Goal: Task Accomplishment & Management: Manage account settings

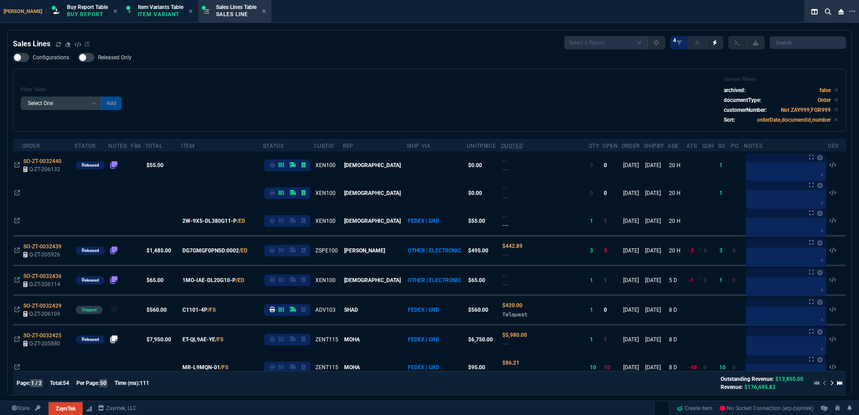
select select "1: BROV"
select select
click at [438, 120] on div "Filter Table Select One Add Filter () Age () ATS () Cond (itemVariantCode) Cust…" at bounding box center [430, 100] width 818 height 48
click at [387, 89] on div "Filter Table Select One Add Filter () Age () ATS () Cond (itemVariantCode) Cust…" at bounding box center [430, 100] width 818 height 48
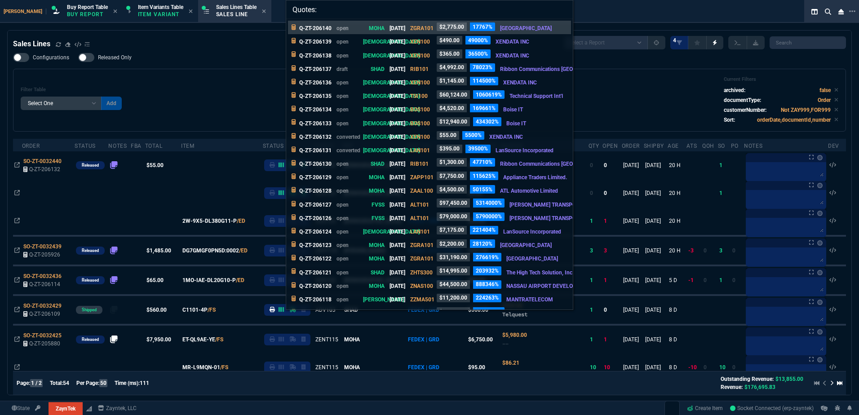
click at [336, 11] on input "Quotes:" at bounding box center [429, 9] width 287 height 18
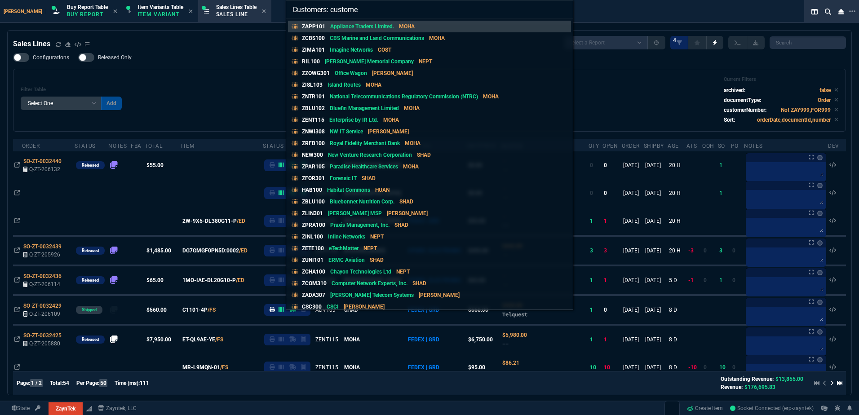
type input "Customers: customer"
select select "1: quotes"
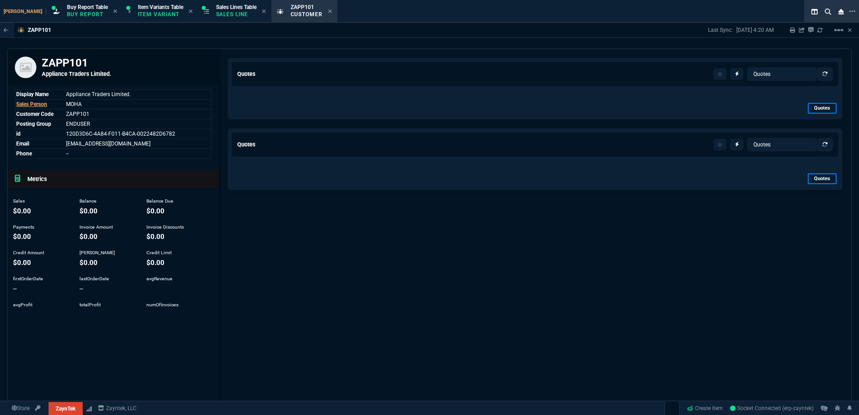
click at [336, 11] on div "Zayntek Buy Report Table Buy Report Item Variants Table Item Variant Sales Line…" at bounding box center [411, 11] width 823 height 23
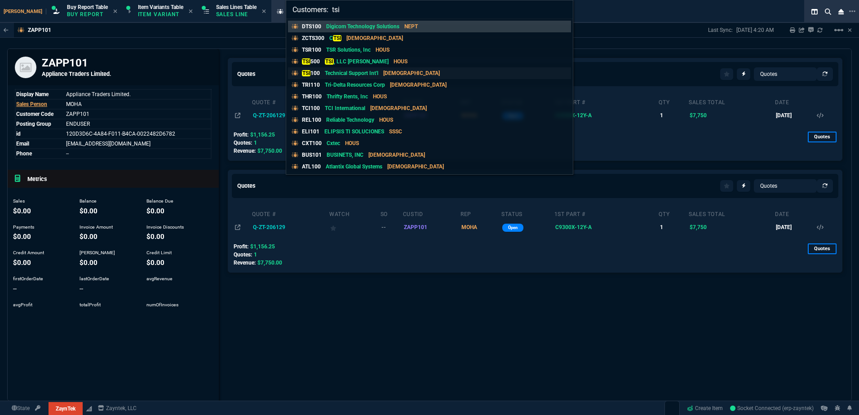
type input "Customers: tsi"
click at [377, 74] on p "Technical Support Int'l" at bounding box center [351, 73] width 53 height 8
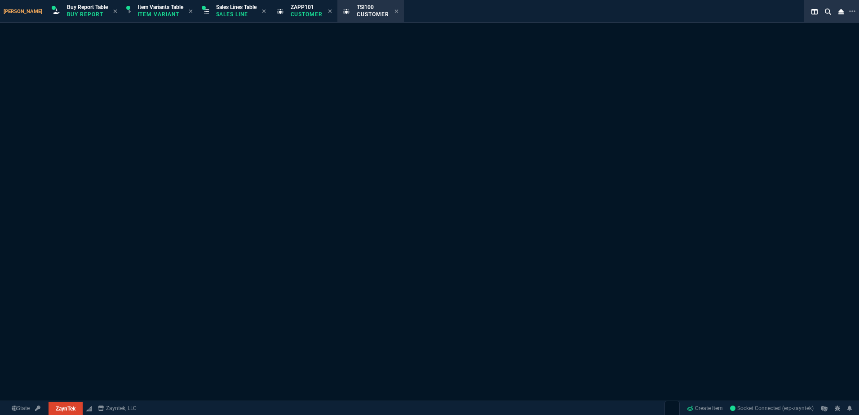
select select "1: quotes"
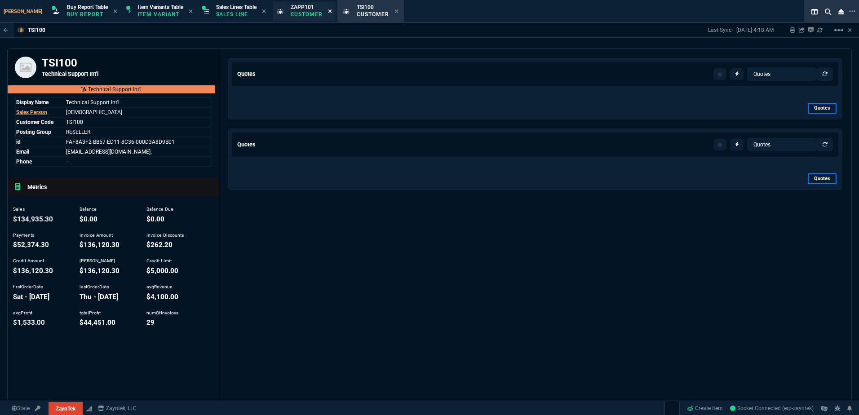
click at [328, 11] on icon at bounding box center [330, 11] width 4 height 5
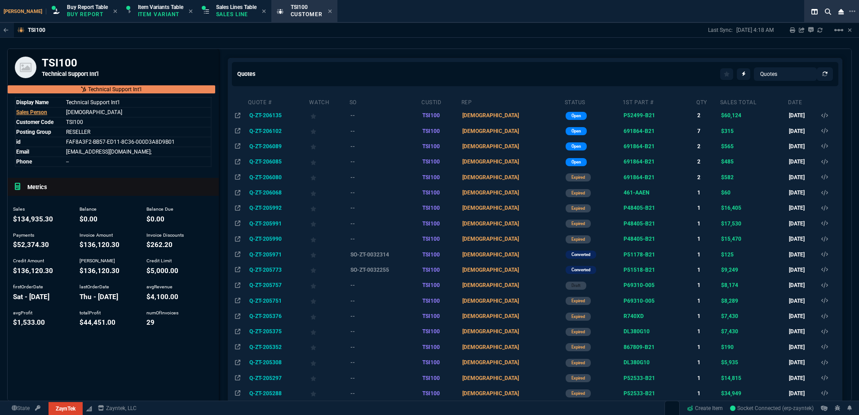
click at [273, 119] on td "Q-ZT-206135" at bounding box center [278, 115] width 61 height 15
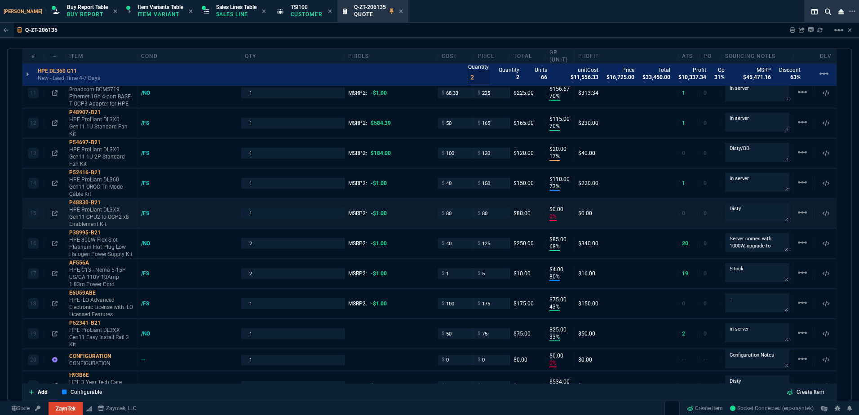
type input "20"
type input "495"
type input "27"
type input "295"
type input "11"
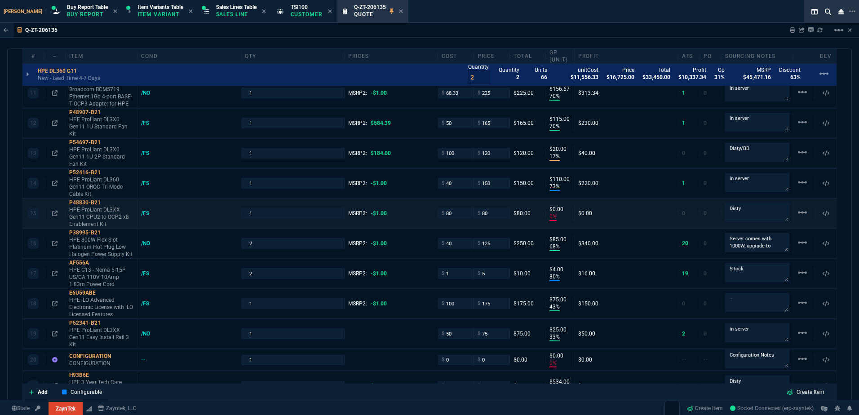
type input "10"
type input "53"
type input "260"
type input "56"
type input "125"
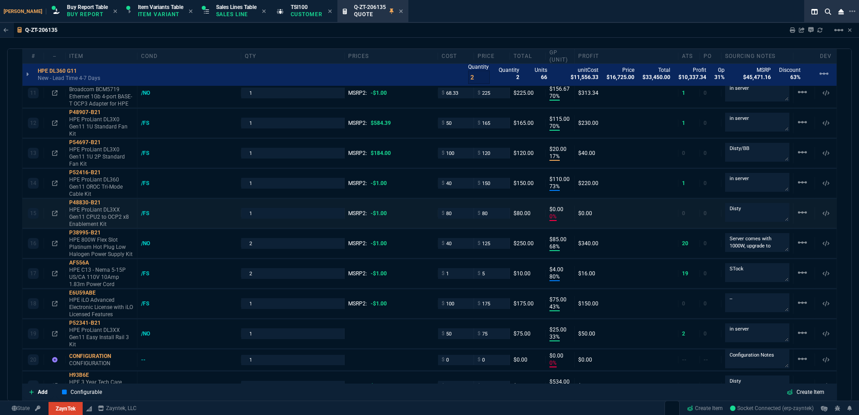
type input "40"
type input "170"
type input "55"
type input "60"
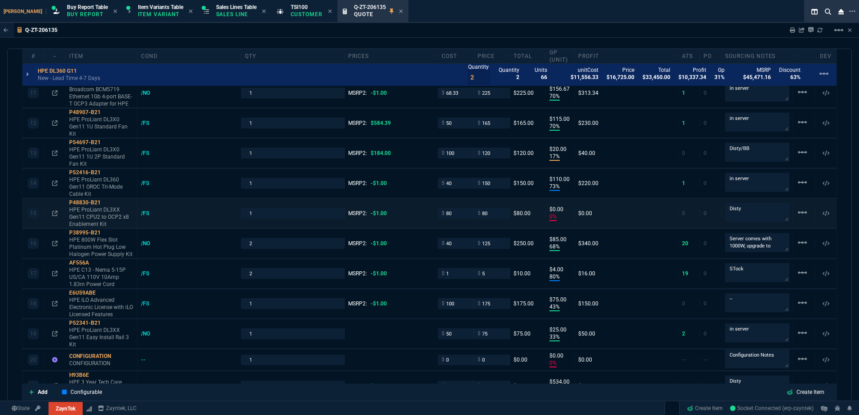
type input "15"
type input "29"
type input "200"
type input "11"
type input "30"
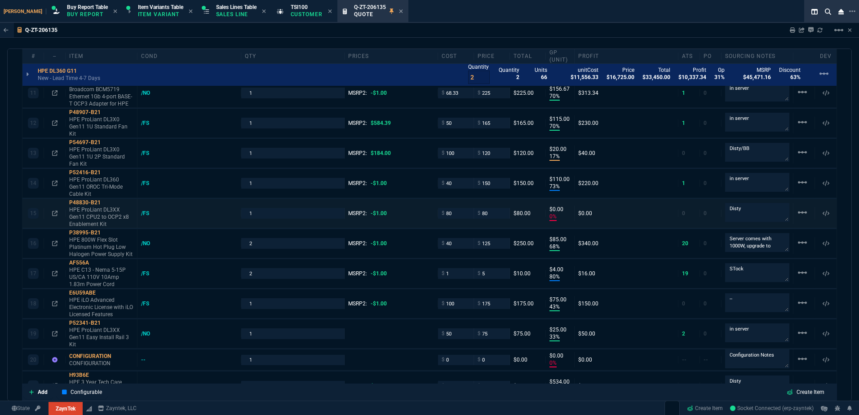
type input "70"
type input "157"
type input "70"
type input "115"
type input "17"
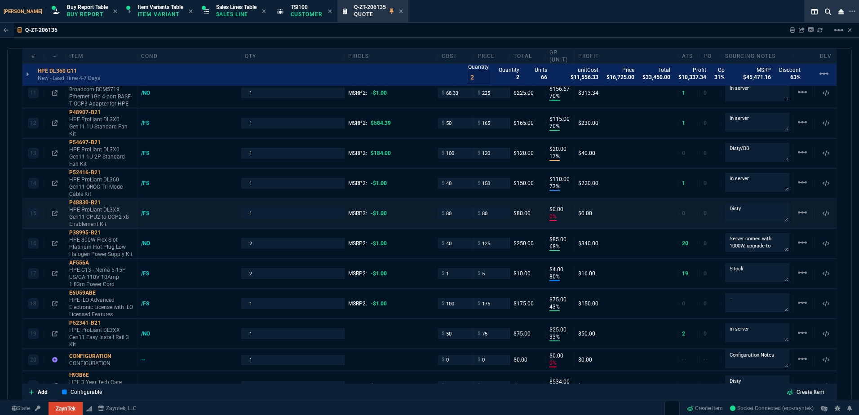
type input "20"
type input "73"
type input "110"
type input "0"
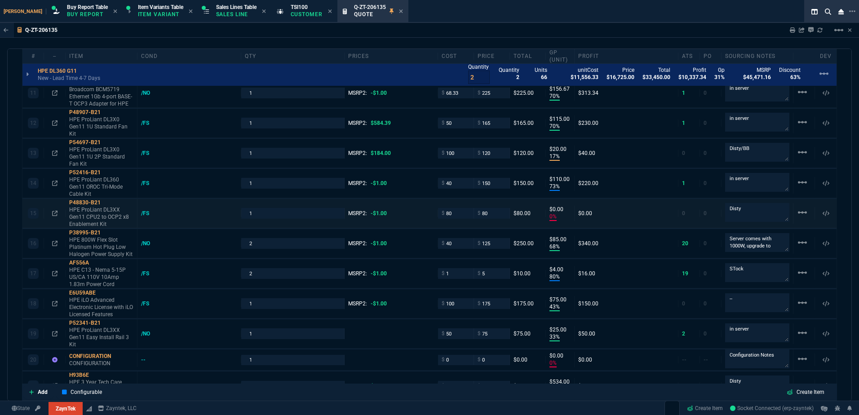
type input "68"
type input "85"
type input "80"
type input "4"
type input "43"
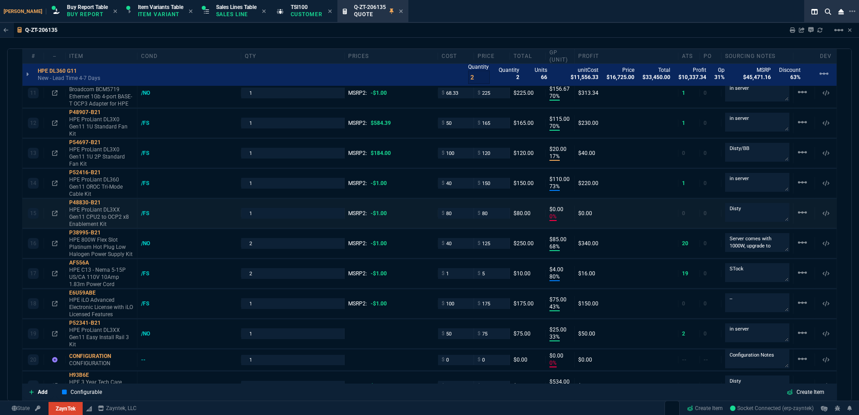
type input "75"
type input "33"
type input "25"
type input "0"
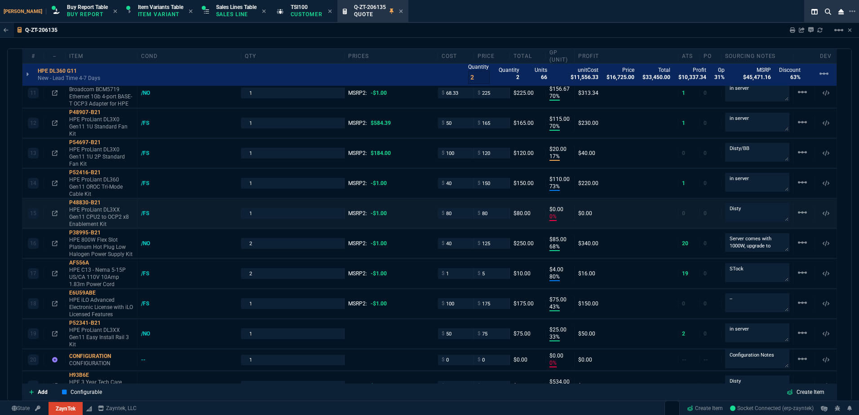
type input "12"
type input "534"
type input "11"
type input "786"
type input "35"
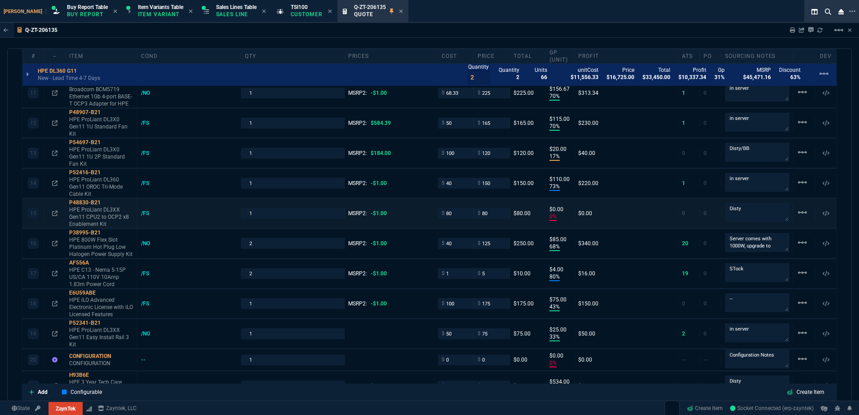
type input "265"
type input "8"
type input "115"
type input "12"
type input "384"
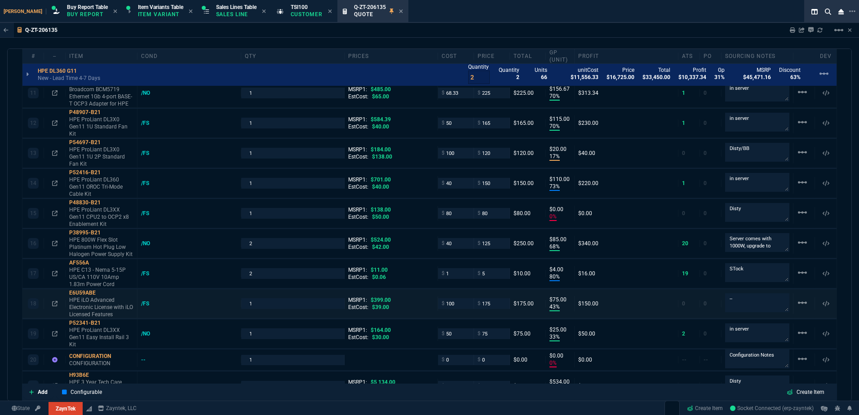
type input "6049.97"
type input "59"
type input "21"
type input "129"
type input "26"
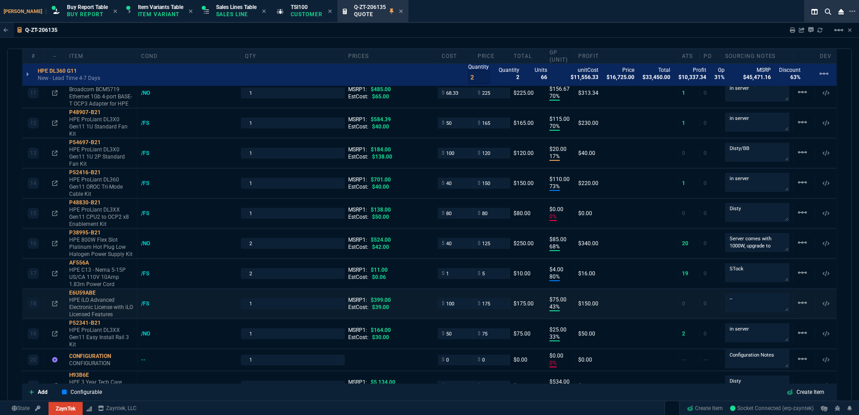
type input "2498"
type input "80"
type input "496.8"
type input "55"
type input "723"
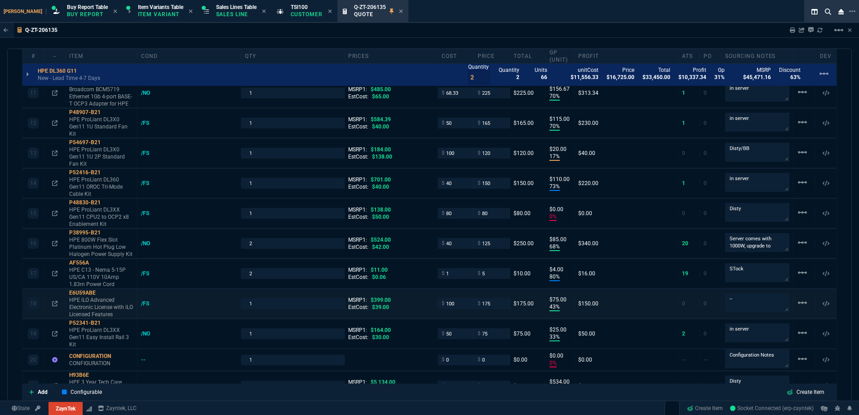
type input "41"
type input "202"
type input "46"
type input "38"
type input "34"
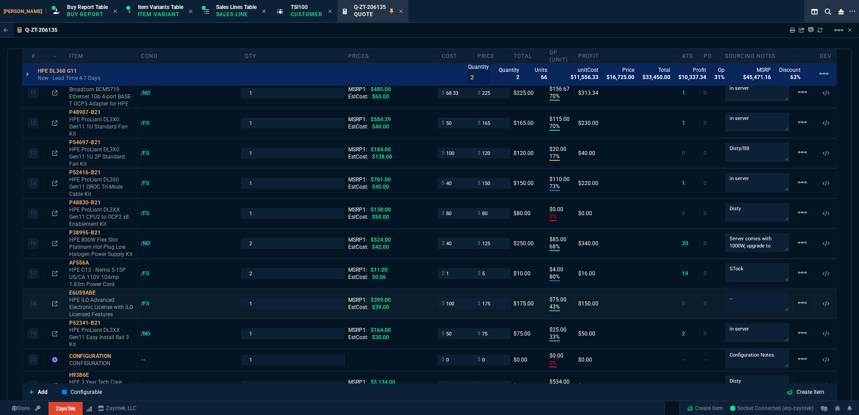
type input "2619"
type input "73"
type input "2732"
type input "90"
type input "485"
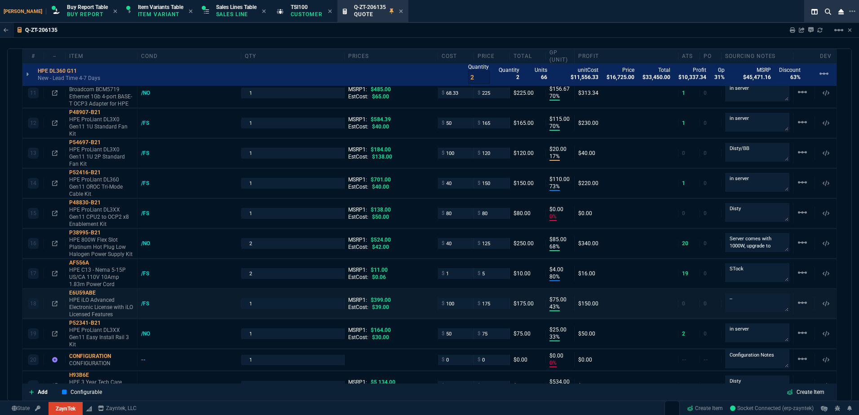
type input "54"
type input "72"
type input "35"
type input "701"
type input "79"
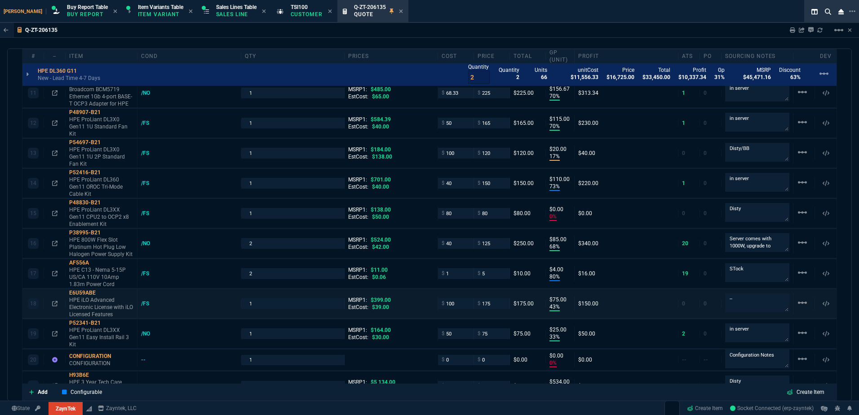
type input "138"
type input "42"
type input "524"
type input "76"
type input "11"
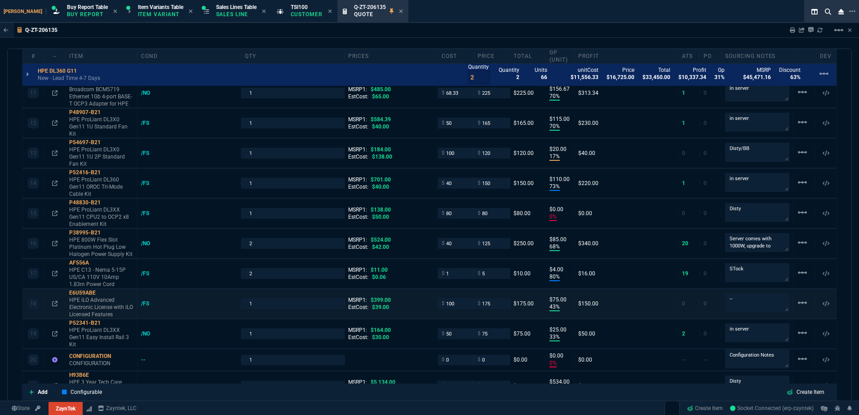
type input "55"
type input "399"
type input "56"
type input "164"
type input "54"
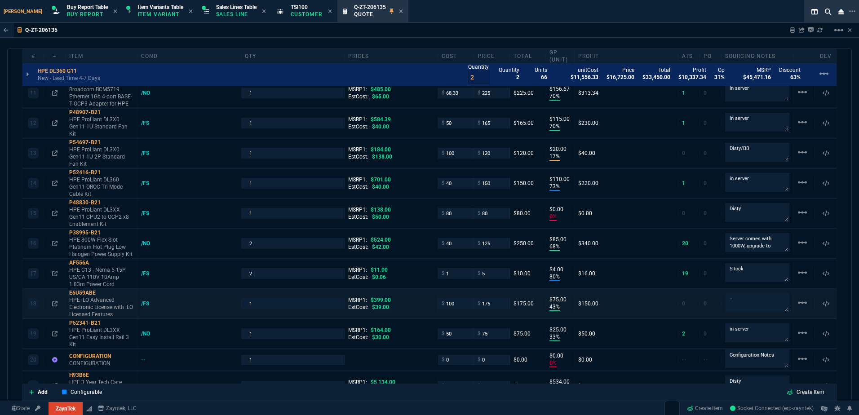
type input "13"
type input "50"
type input "3074"
type input "75"
type input "82"
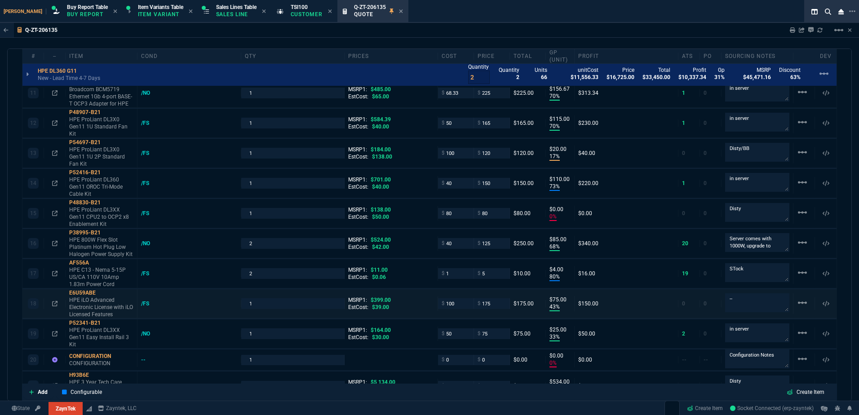
type input "13"
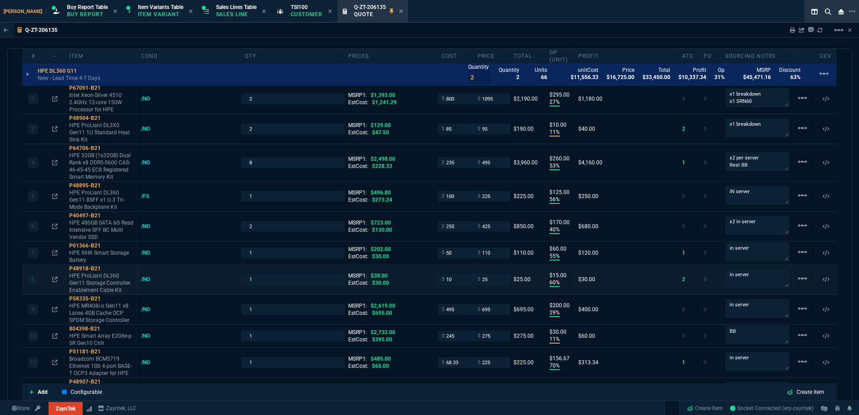
scroll to position [449, 0]
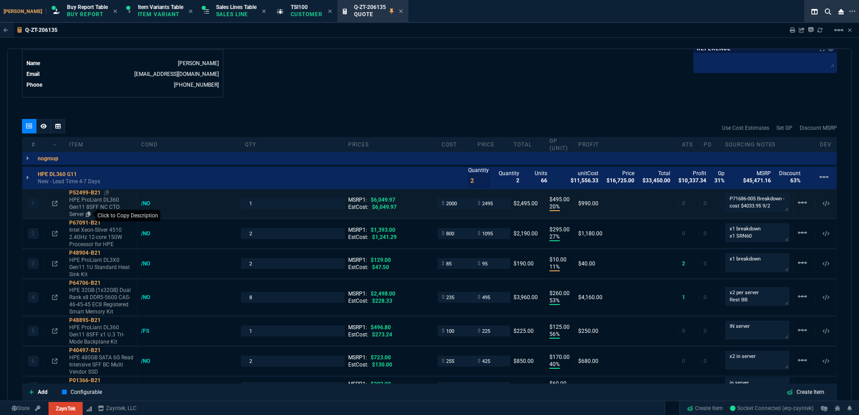
drag, startPoint x: 87, startPoint y: 203, endPoint x: 92, endPoint y: 216, distance: 14.4
click at [87, 203] on p "HPE ProLiant DL360 Gen11 8SFF NC CTO Server" at bounding box center [101, 207] width 64 height 22
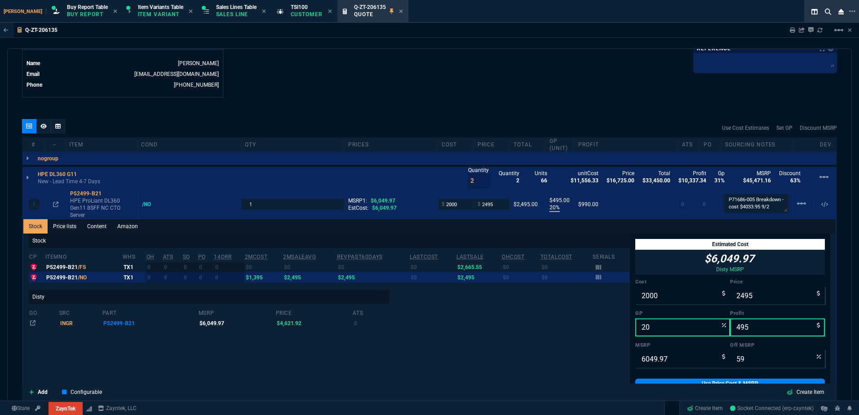
click at [92, 231] on link "Content" at bounding box center [97, 226] width 30 height 14
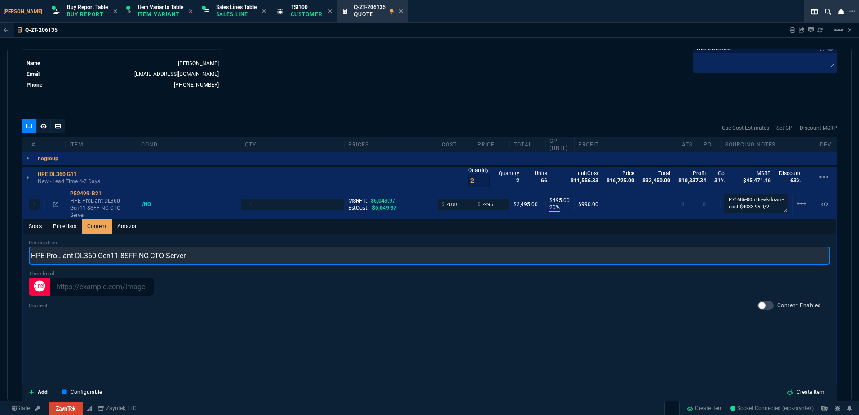
click at [213, 254] on input "HPE ProLiant DL360 Gen11 8SFF NC CTO Server" at bounding box center [429, 256] width 801 height 18
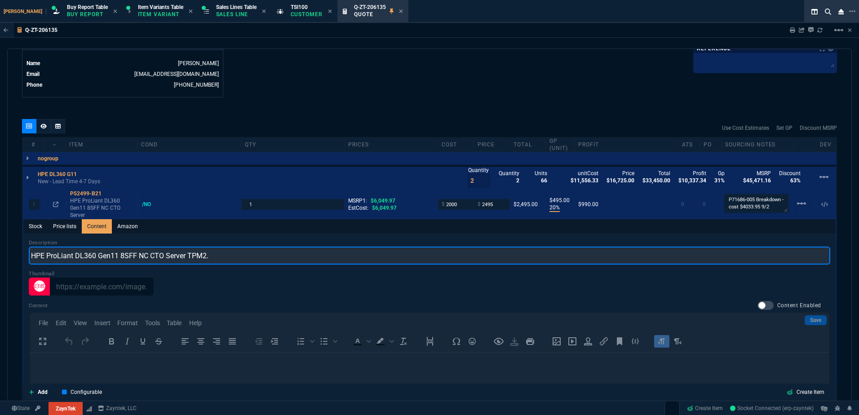
scroll to position [0, 0]
type input "HPE ProLiant DL360 Gen11 8SFF NC CTO Server TPM 2.0"
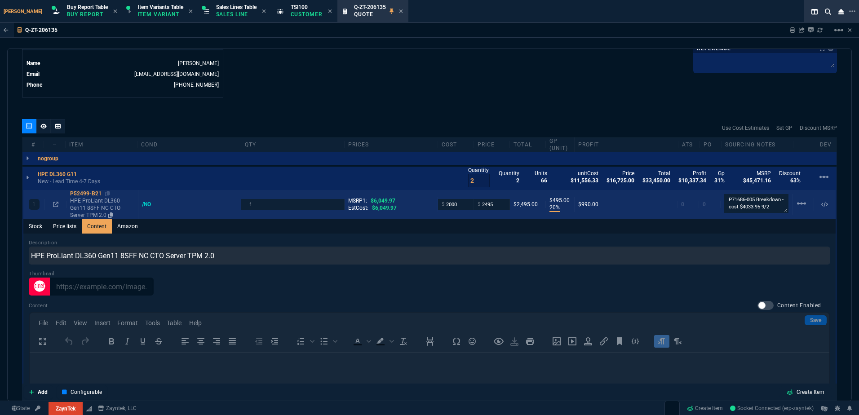
click at [106, 200] on p "HPE ProLiant DL360 Gen11 8SFF NC CTO Server TPM 2.0" at bounding box center [102, 208] width 64 height 22
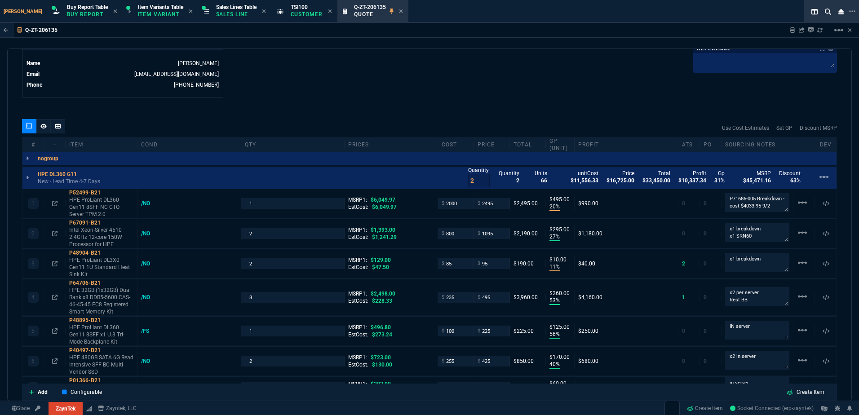
type input "20"
type input "495"
type input "59"
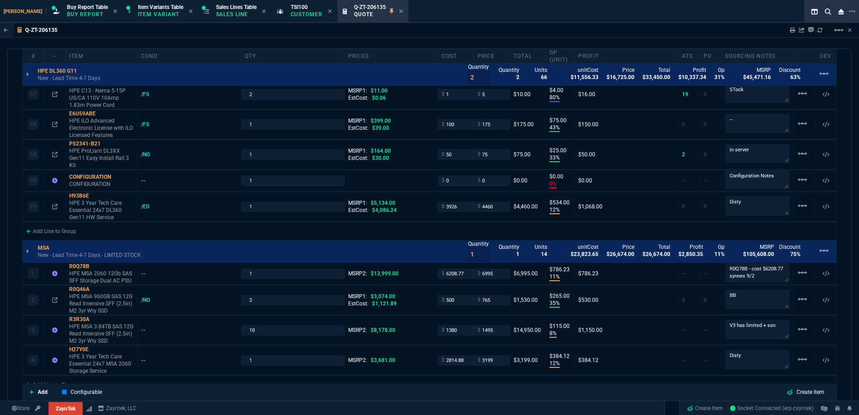
scroll to position [1033, 0]
click at [57, 230] on div "Add Line to Group" at bounding box center [51, 230] width 58 height 16
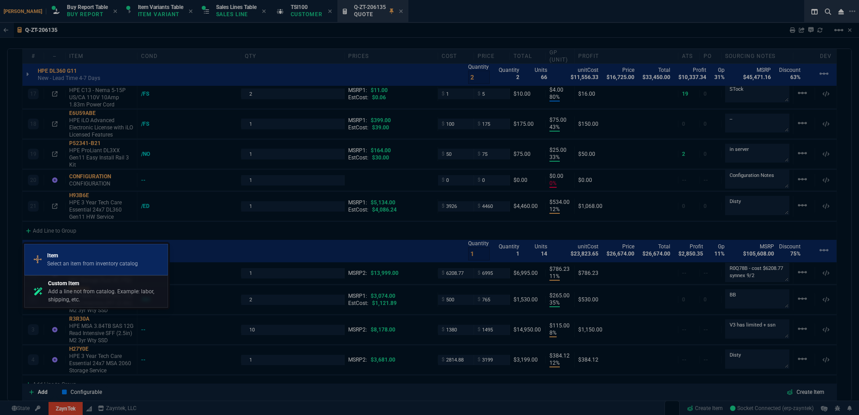
click at [84, 257] on p "Item" at bounding box center [92, 256] width 91 height 8
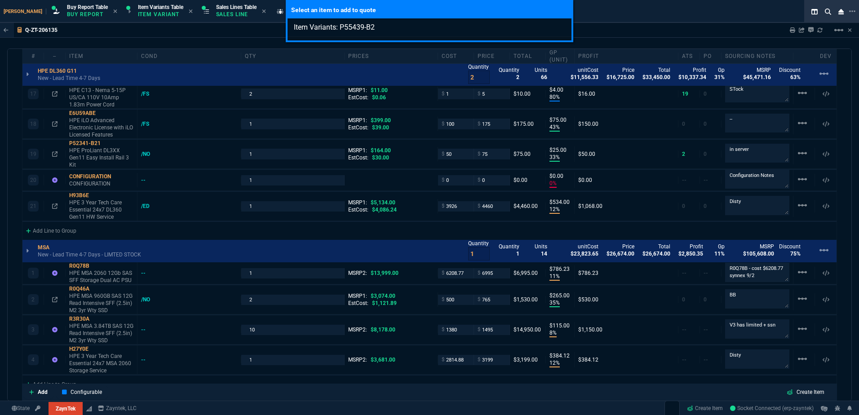
type input "Item Variants: P55439-B2"
click at [199, 216] on div "Select an item to add to quote Item Variants: P55439-B2" at bounding box center [429, 207] width 859 height 415
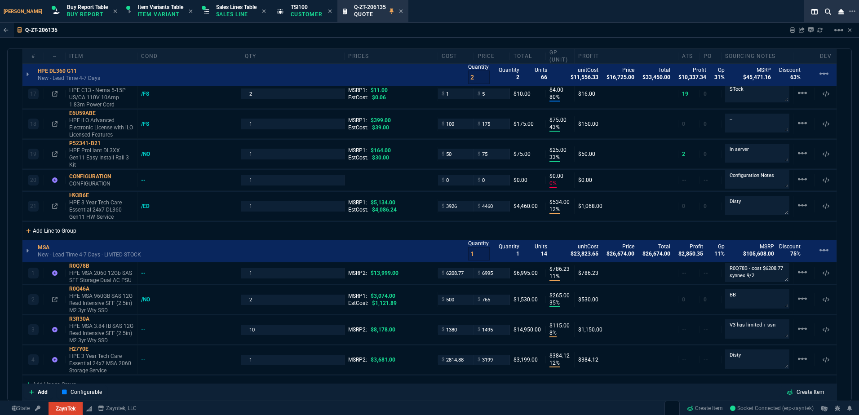
click at [65, 234] on div "Add Line to Group" at bounding box center [51, 230] width 58 height 16
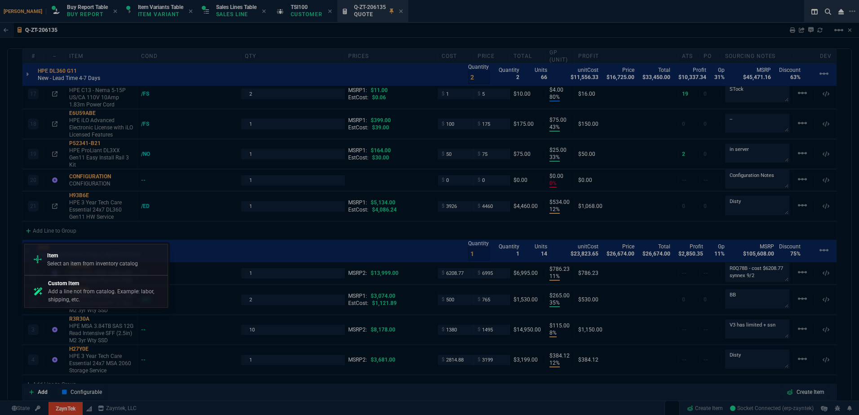
click at [90, 278] on link "Custom Item Add a line not from catalog. Example: labor, shipping, etc." at bounding box center [96, 291] width 144 height 32
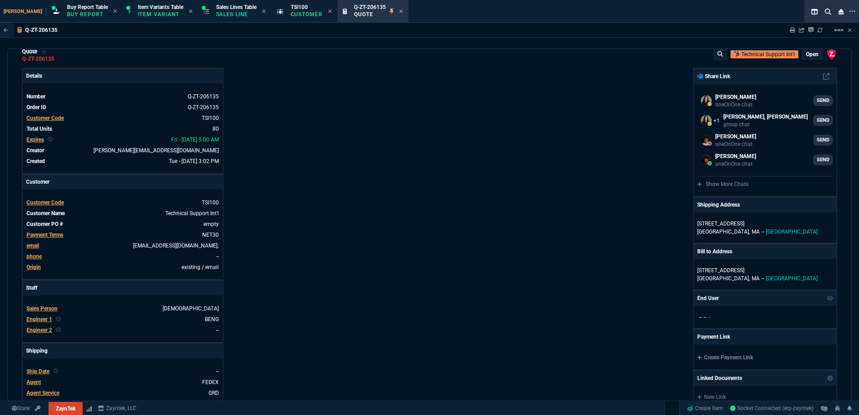
scroll to position [0, 0]
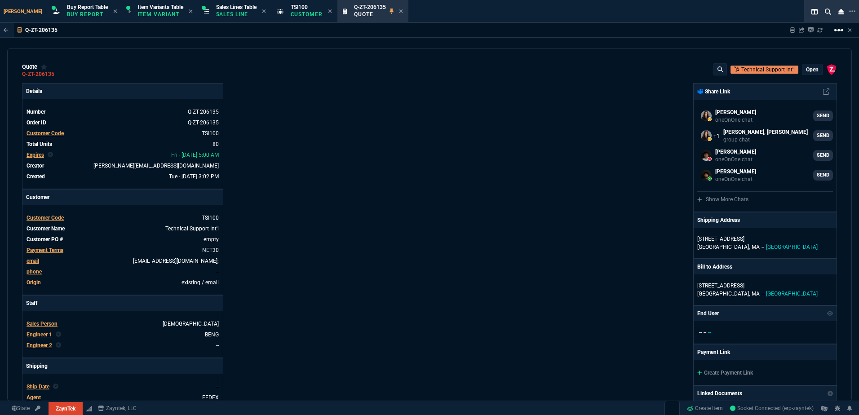
click at [839, 31] on mat-icon "linear_scale" at bounding box center [838, 30] width 11 height 11
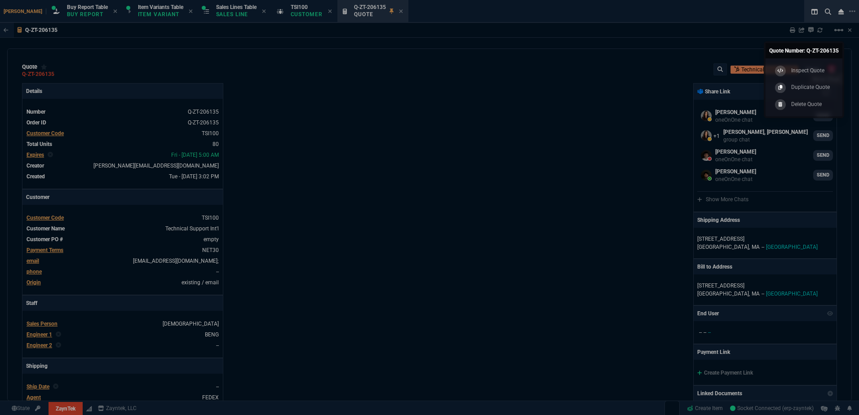
click at [823, 89] on p "Duplicate Quote" at bounding box center [810, 87] width 39 height 8
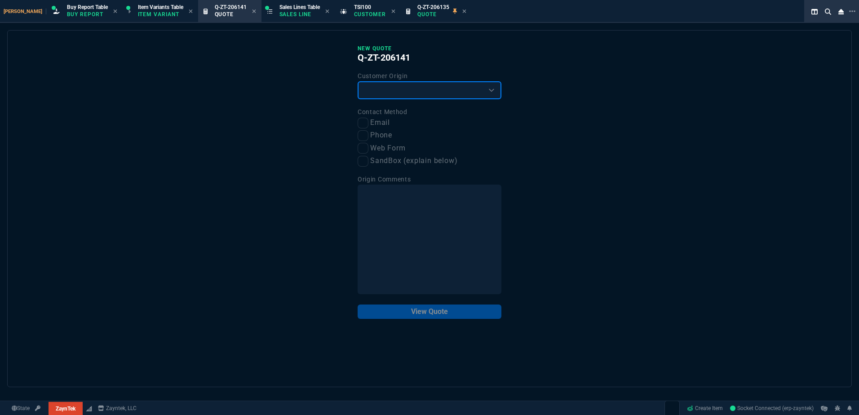
click at [396, 92] on select "Existing Customer Amazon Lead (first order) Website Lead (first order) Called (…" at bounding box center [430, 90] width 144 height 18
drag, startPoint x: 391, startPoint y: 101, endPoint x: 385, endPoint y: 113, distance: 12.9
click at [391, 102] on div "New Quote Q-ZT-206141 Customer Origin Existing Customer Amazon Lead (first orde…" at bounding box center [430, 182] width 144 height 274
drag, startPoint x: 381, startPoint y: 94, endPoint x: 380, endPoint y: 100, distance: 6.0
click at [381, 94] on select "Existing Customer Amazon Lead (first order) Website Lead (first order) Called (…" at bounding box center [430, 90] width 144 height 18
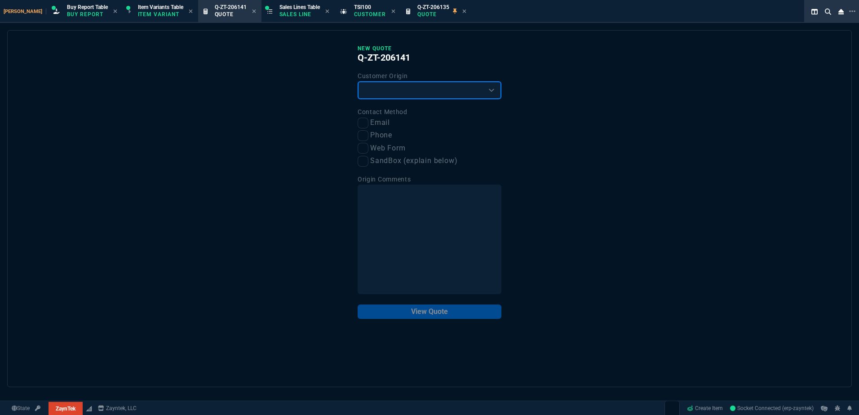
select select "existing"
click at [358, 82] on select "Existing Customer Amazon Lead (first order) Website Lead (first order) Called (…" at bounding box center [430, 90] width 144 height 18
click at [363, 124] on input "Email" at bounding box center [363, 123] width 11 height 11
checkbox input "true"
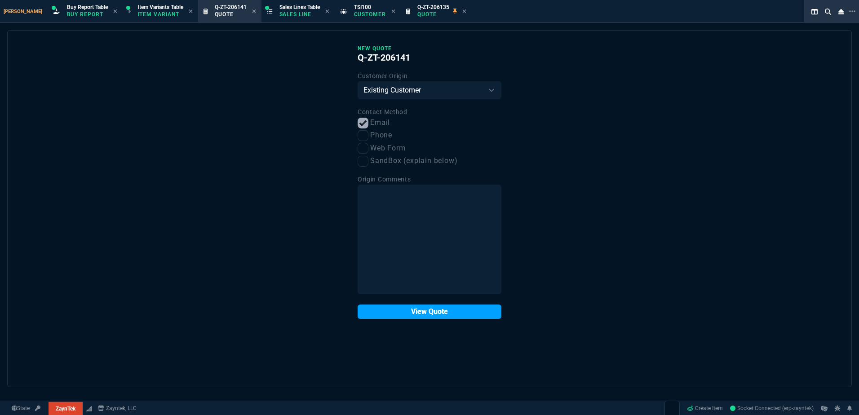
click at [439, 307] on button "View Quote" at bounding box center [430, 312] width 144 height 14
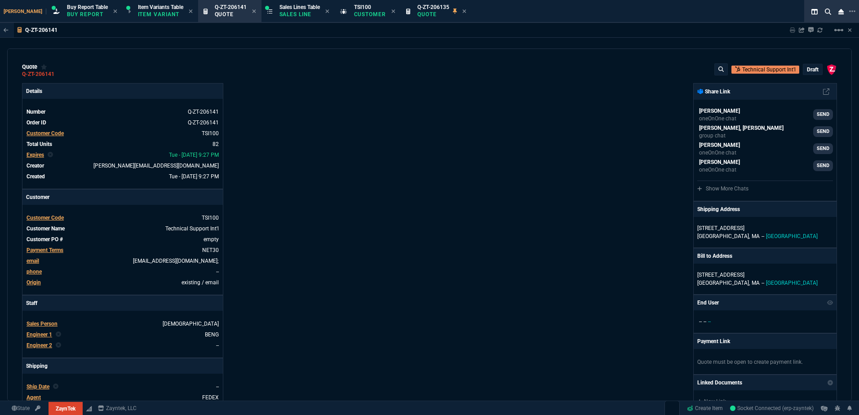
type input "20"
type input "495"
type input "27"
type input "295"
type input "11"
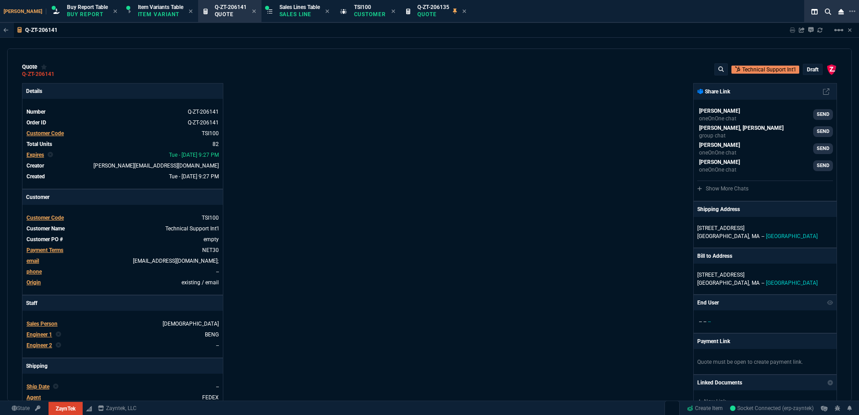
type input "10"
type input "53"
type input "260"
type input "56"
type input "125"
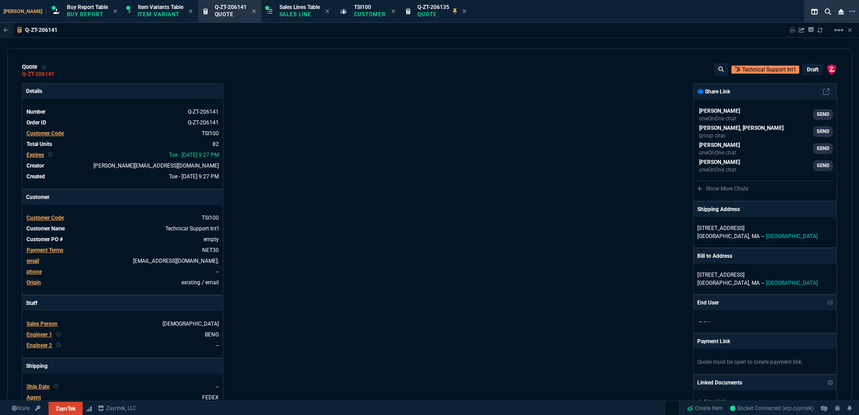
type input "40"
type input "170"
type input "55"
type input "60"
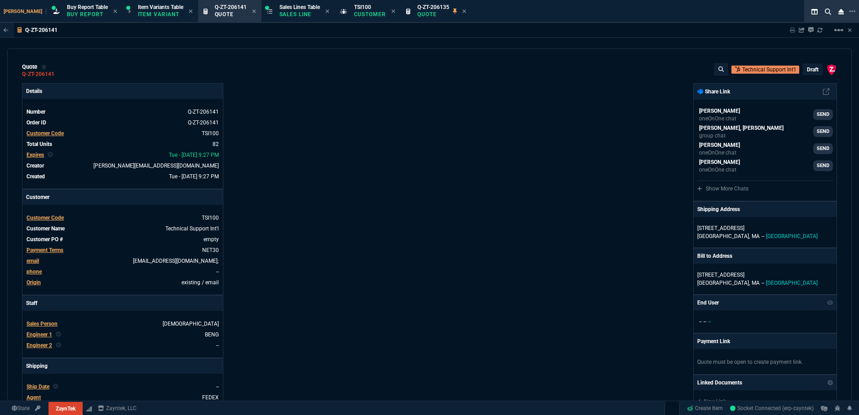
type input "15"
type input "29"
type input "200"
type input "11"
type input "30"
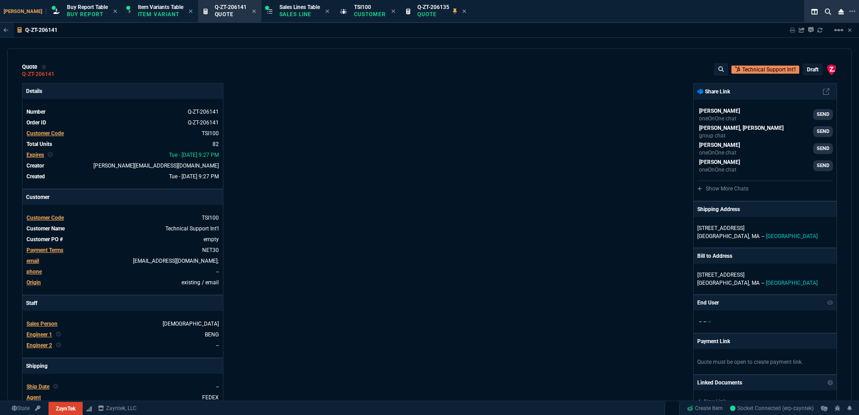
type input "70"
type input "157"
type input "70"
type input "115"
type input "17"
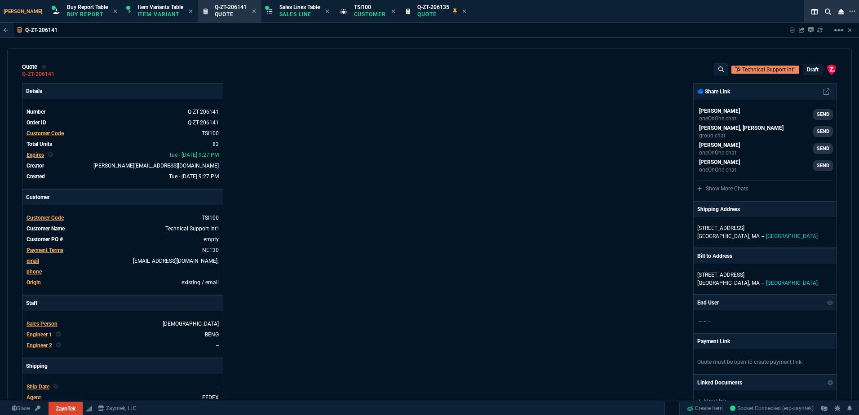
type input "20"
type input "73"
type input "110"
type input "0"
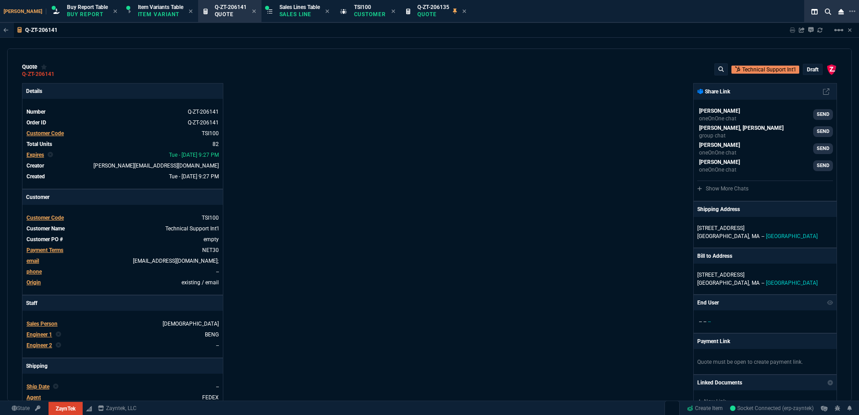
type input "68"
type input "85"
type input "80"
type input "4"
type input "43"
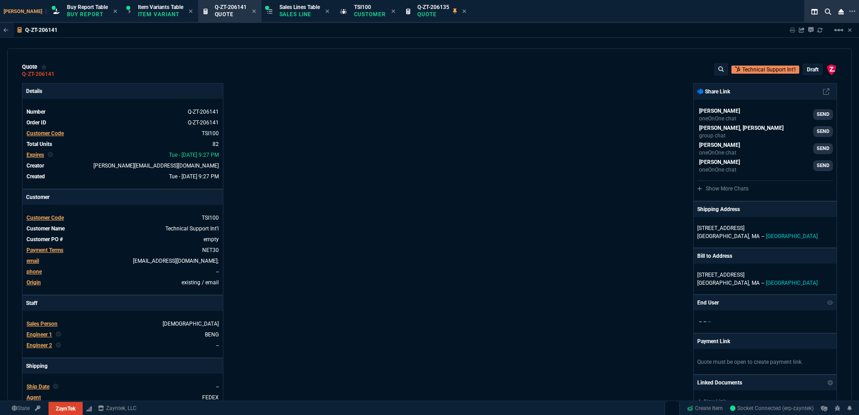
type input "75"
type input "33"
type input "25"
type input "0"
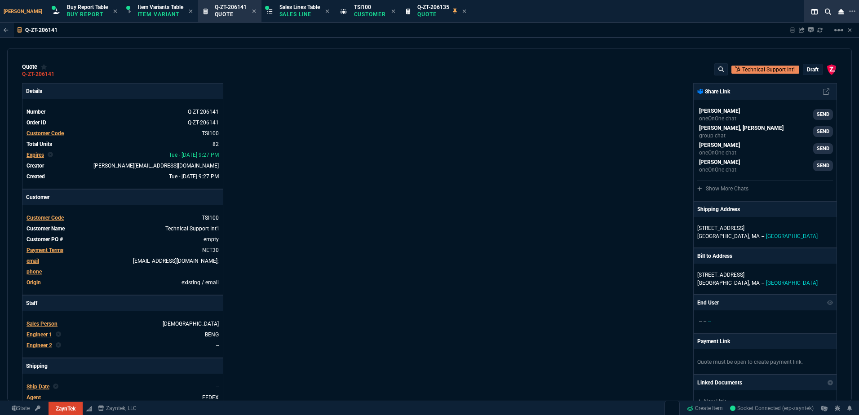
type input "12"
type input "534"
type input "0"
type input "11"
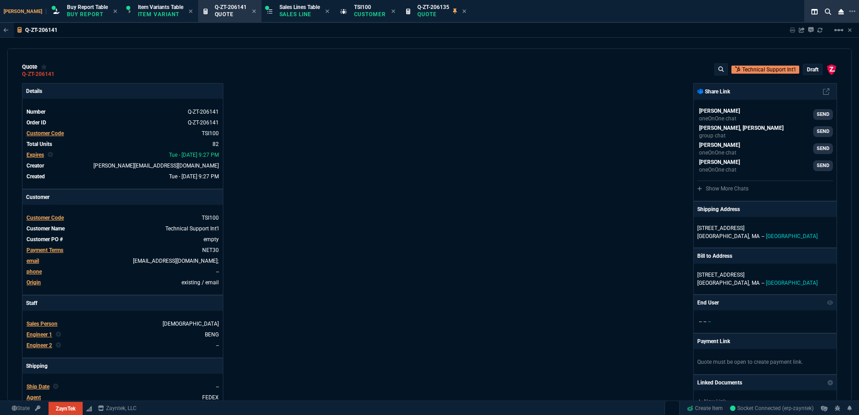
type input "786"
type input "35"
type input "265"
type input "8"
type input "115"
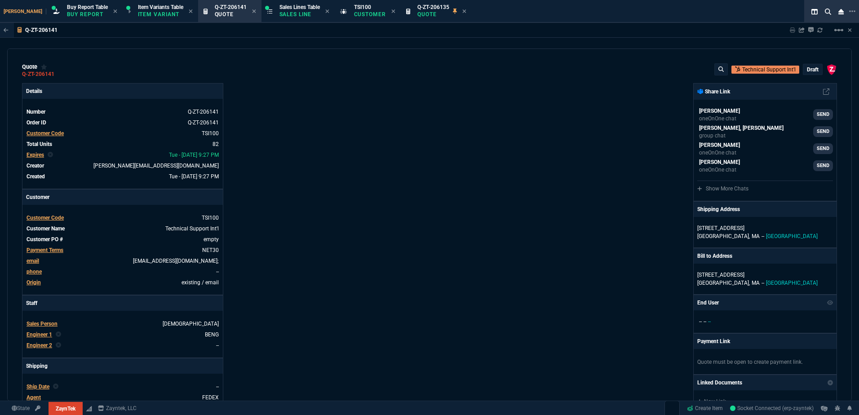
type input "12"
type input "384"
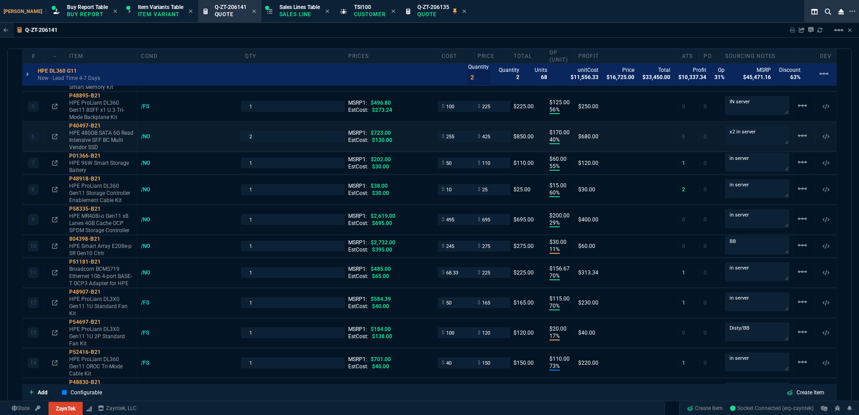
type input "59"
type input "21"
type input "26"
type input "80"
type input "55"
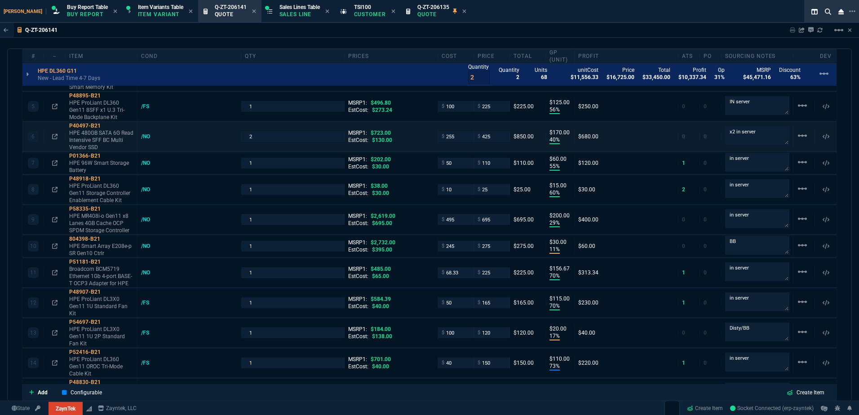
type input "41"
type input "46"
type input "34"
type input "73"
type input "90"
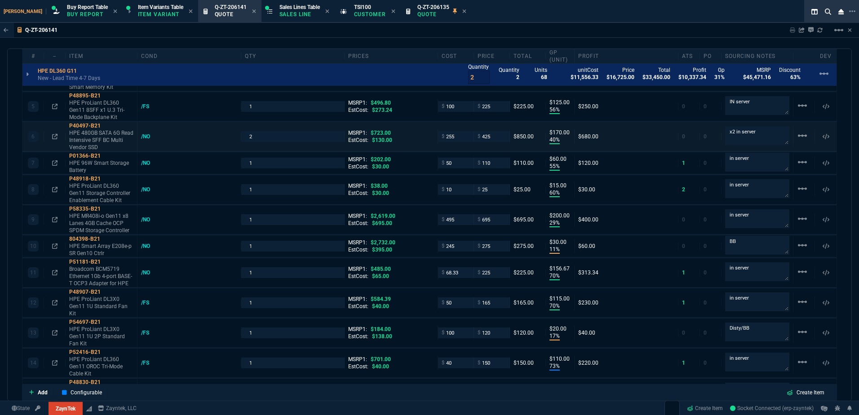
type input "54"
type input "72"
type input "35"
type input "79"
type input "42"
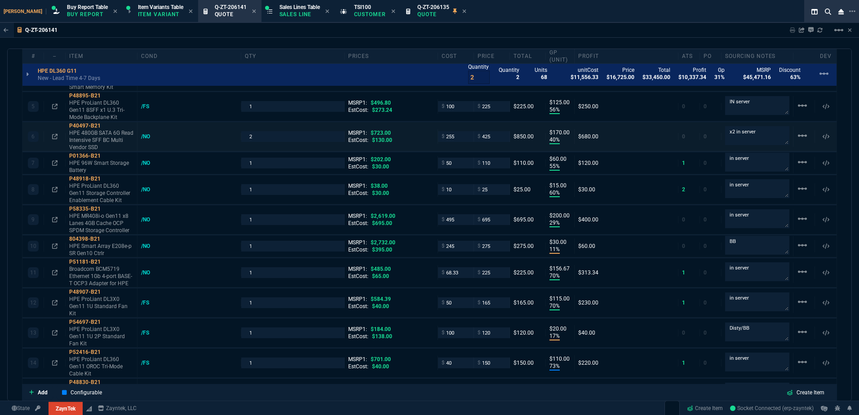
type input "76"
type input "55"
type input "56"
type input "54"
type input "13"
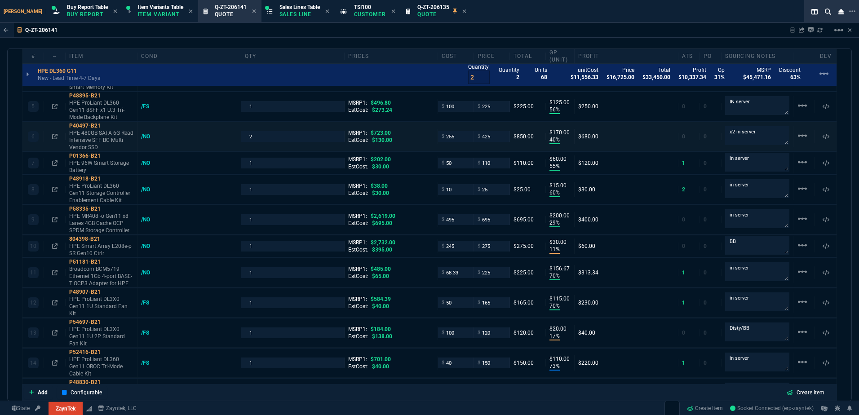
type input "50"
type input "75"
type input "82"
type input "13"
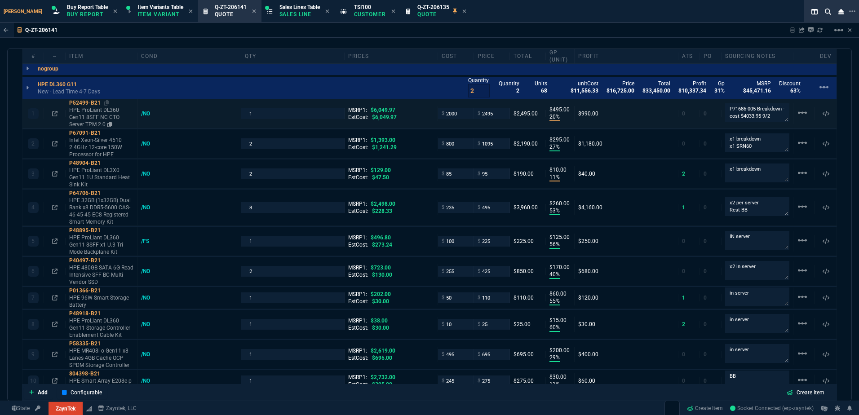
click at [97, 116] on p "HPE ProLiant DL360 Gen11 8SFF NC CTO Server TPM 2.0" at bounding box center [101, 117] width 64 height 22
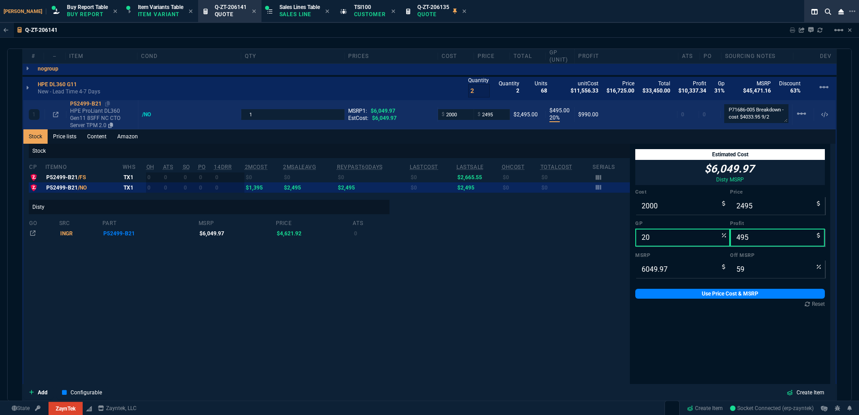
click at [98, 120] on p "HPE ProLiant DL360 Gen11 8SFF NC CTO Server TPM 2.0" at bounding box center [102, 118] width 64 height 22
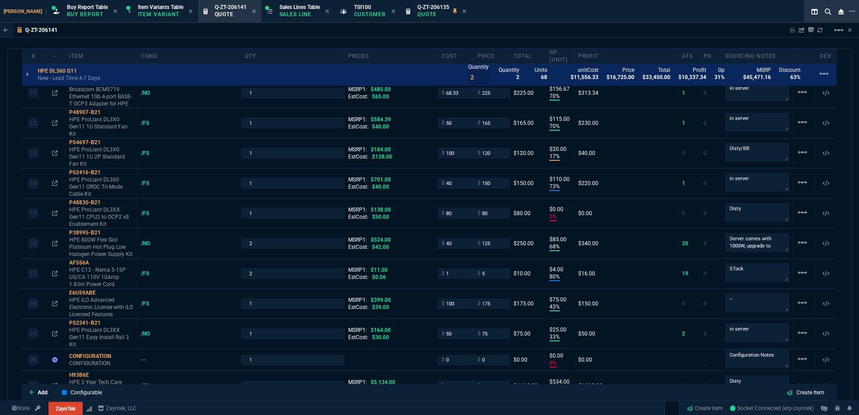
scroll to position [1123, 0]
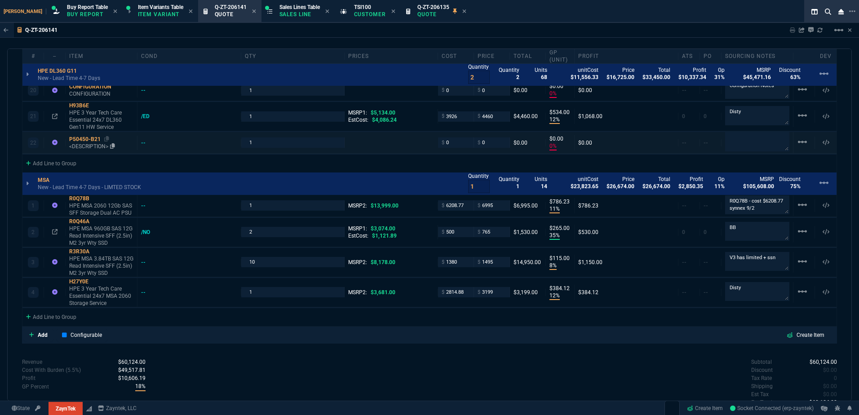
click at [88, 143] on div "P50450-B21" at bounding box center [101, 139] width 64 height 7
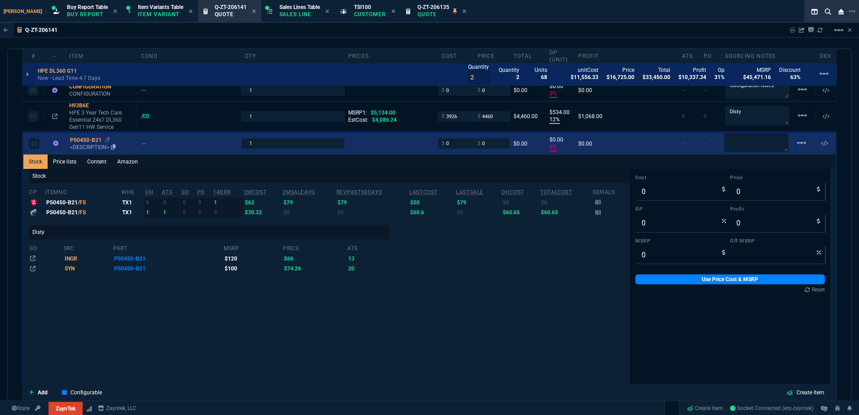
click at [97, 146] on p "<DESCRIPTION>" at bounding box center [102, 147] width 64 height 7
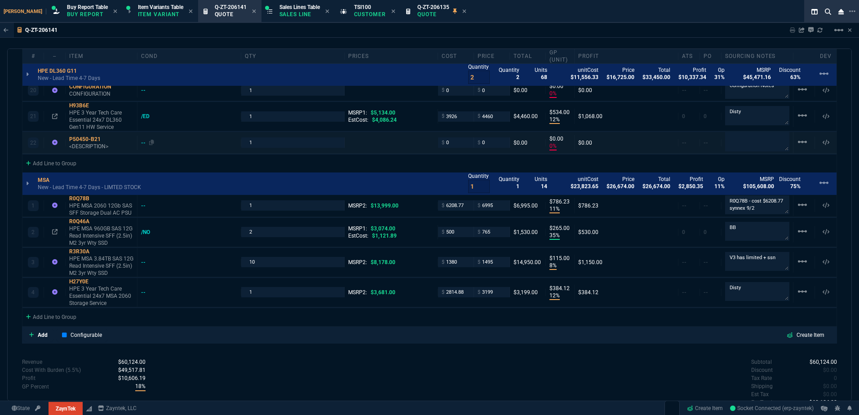
click at [141, 140] on div "--" at bounding box center [189, 142] width 104 height 7
click at [142, 141] on div "--" at bounding box center [147, 142] width 13 height 7
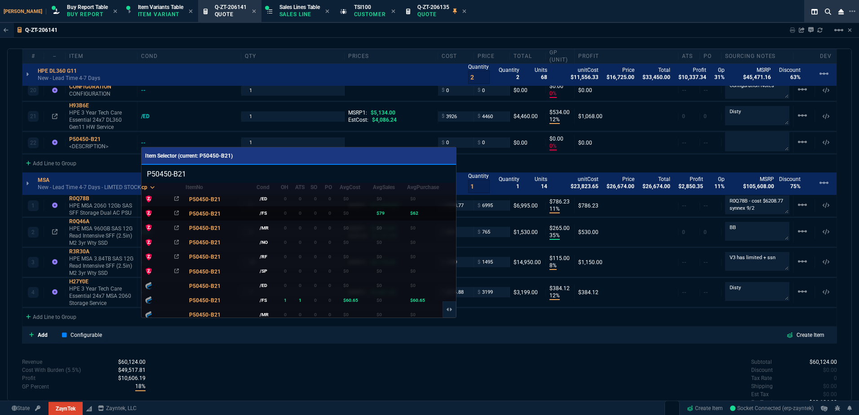
type input "P50450-B21"
click at [267, 213] on td "/FS" at bounding box center [269, 213] width 24 height 14
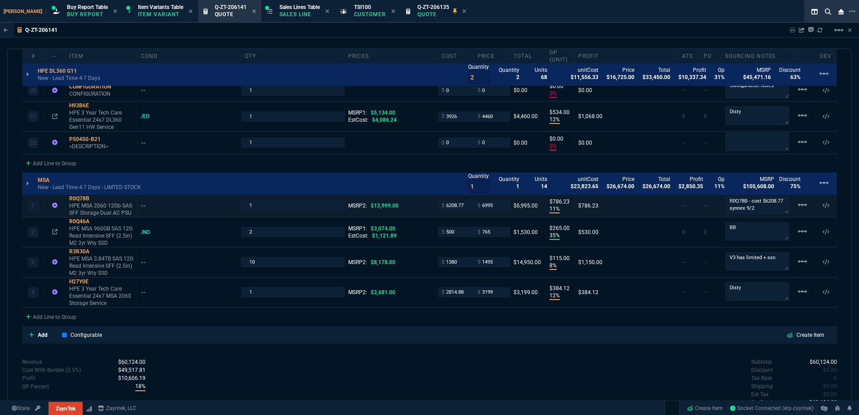
type input "62"
type input "79"
type input "62"
type input "79"
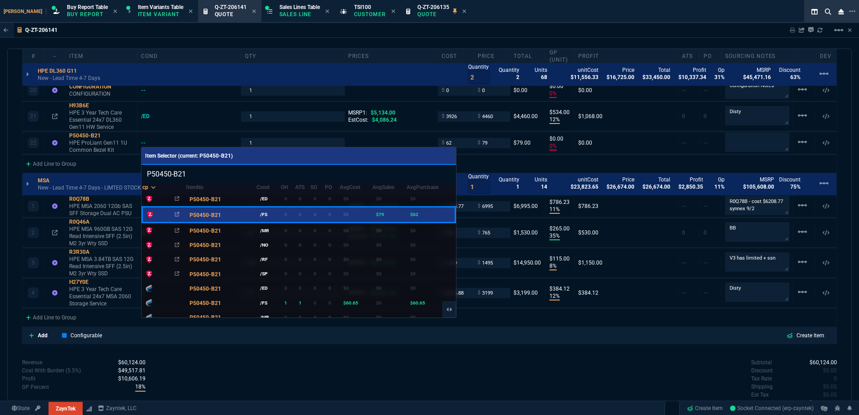
type input "22"
type input "17"
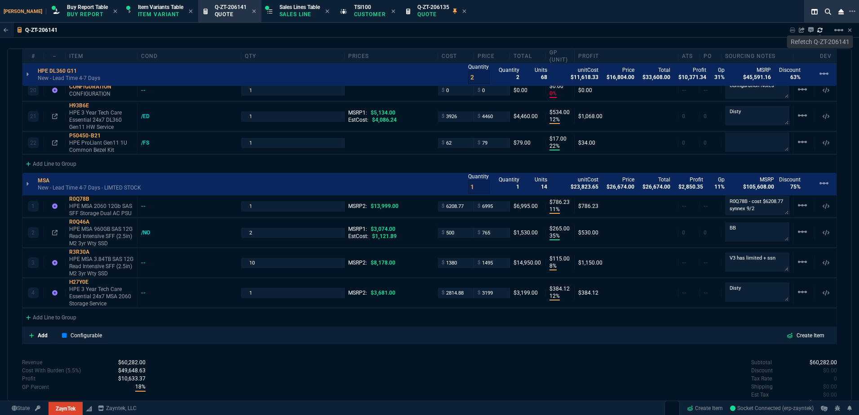
type input "120"
click at [819, 30] on icon at bounding box center [819, 29] width 5 height 5
type input "34"
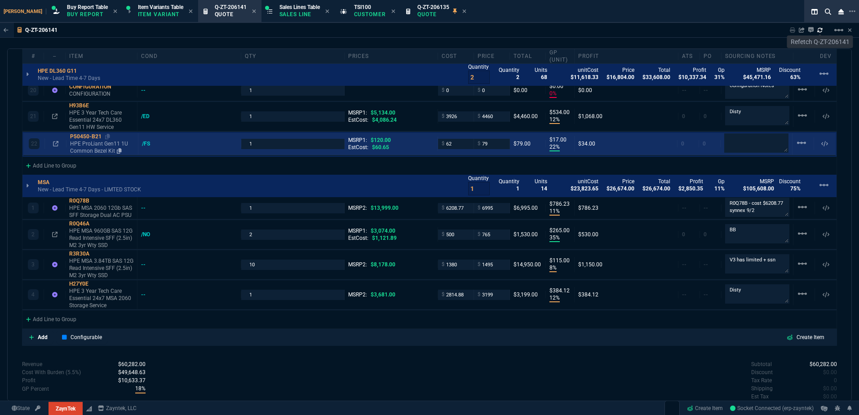
type input "20"
type input "495"
type input "27"
type input "295"
type input "11"
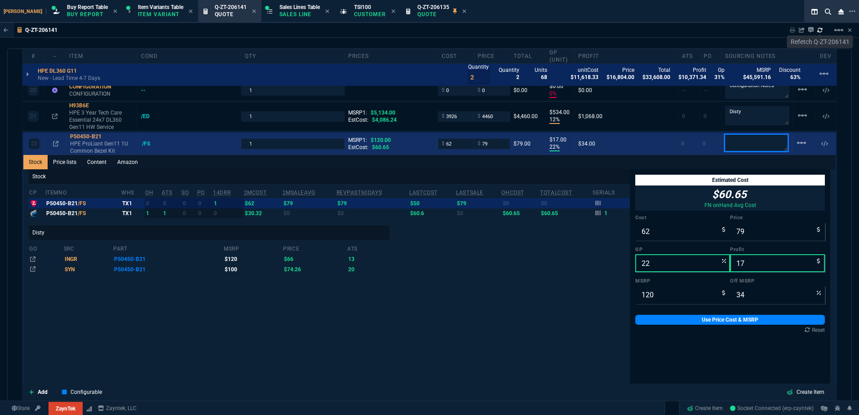
click at [746, 148] on textarea at bounding box center [756, 143] width 64 height 18
click at [90, 141] on p "HPE ProLiant Gen11 1U Common Bezel Kit" at bounding box center [102, 147] width 64 height 14
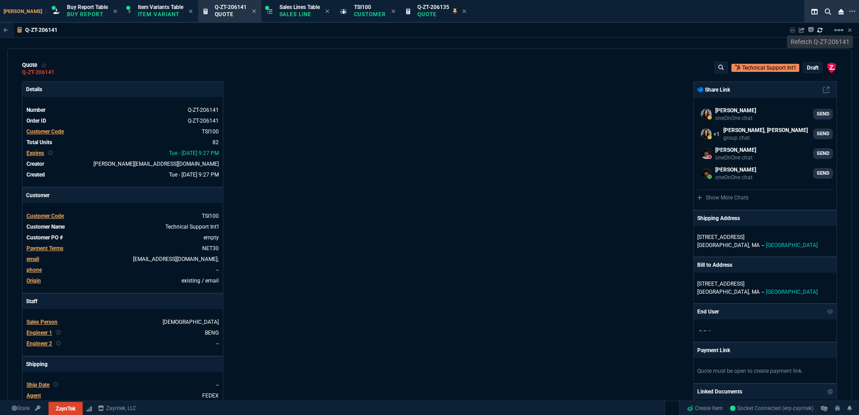
scroll to position [0, 0]
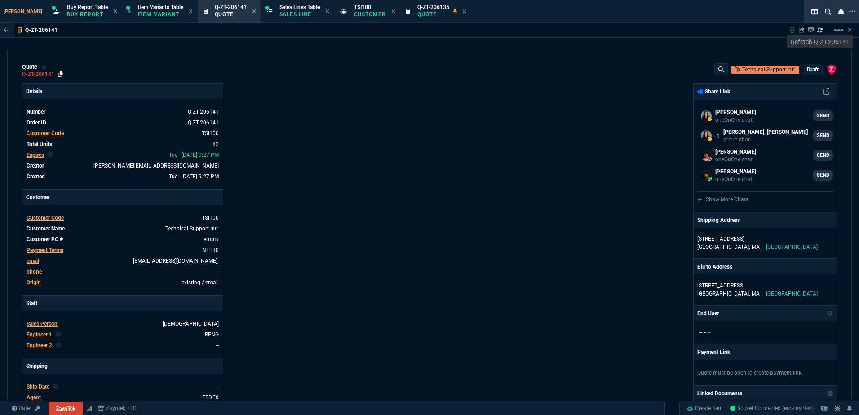
click at [62, 75] on icon at bounding box center [60, 73] width 5 height 5
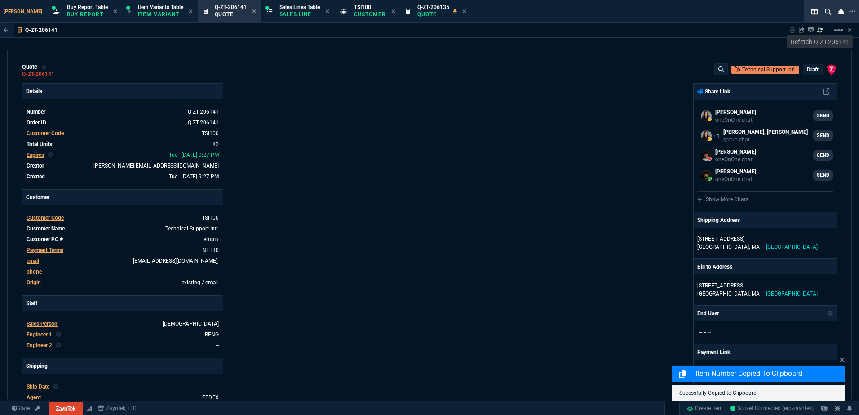
click at [482, 134] on div "ZaynTek, LLC [STREET_ADDRESS] Share Link [PERSON_NAME] oneOnOne chat SEND [PERS…" at bounding box center [632, 315] width 407 height 464
click at [809, 70] on p "draft" at bounding box center [813, 69] width 12 height 7
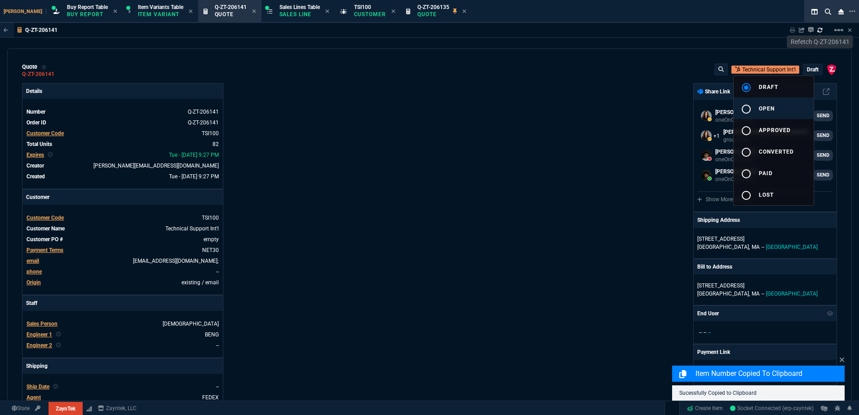
click at [791, 103] on button "radio_button_unchecked open" at bounding box center [774, 108] width 80 height 22
click at [514, 147] on div at bounding box center [429, 207] width 859 height 415
click at [58, 73] on nx-fornida-erp-document "Q-ZT-206141 Sharing Q-ZT-206141 Link Dev Link Share on Teams linear_scale quote…" at bounding box center [429, 233] width 859 height 421
click at [58, 75] on nx-fornida-erp-document "Q-ZT-206141 Sharing Q-ZT-206141 Link Dev Link Share on Teams linear_scale quote…" at bounding box center [429, 233] width 859 height 421
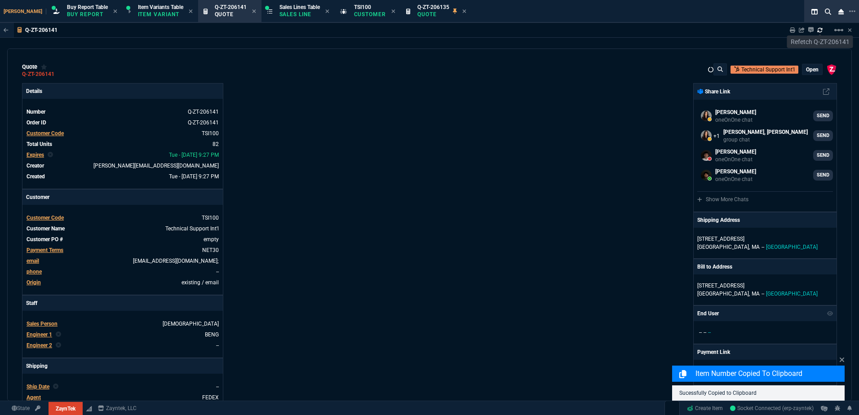
click at [55, 74] on nx-fornida-erp-document "Q-ZT-206141 Sharing Q-ZT-206141 Link Dev Link Share on Teams linear_scale quote…" at bounding box center [429, 233] width 859 height 421
click at [58, 74] on div "Q-ZT-206141" at bounding box center [42, 74] width 41 height 7
click at [59, 74] on icon at bounding box center [60, 73] width 5 height 5
click at [58, 73] on icon at bounding box center [60, 73] width 5 height 5
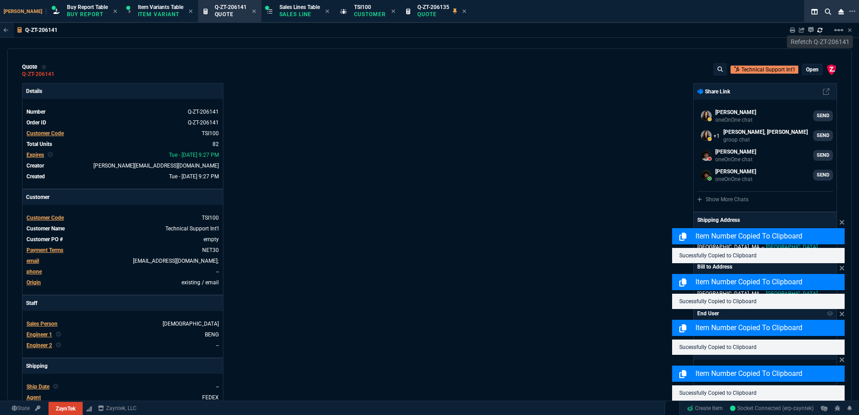
click at [373, 78] on div "quote Q-ZT-206141 Technical Support Int'l open ZaynTek, LLC [STREET_ADDRESS] De…" at bounding box center [429, 225] width 845 height 353
click at [372, 80] on div "quote Q-ZT-206141 Technical Support Int'l open ZaynTek, LLC [STREET_ADDRESS] De…" at bounding box center [429, 225] width 845 height 353
click at [793, 31] on icon at bounding box center [792, 29] width 5 height 5
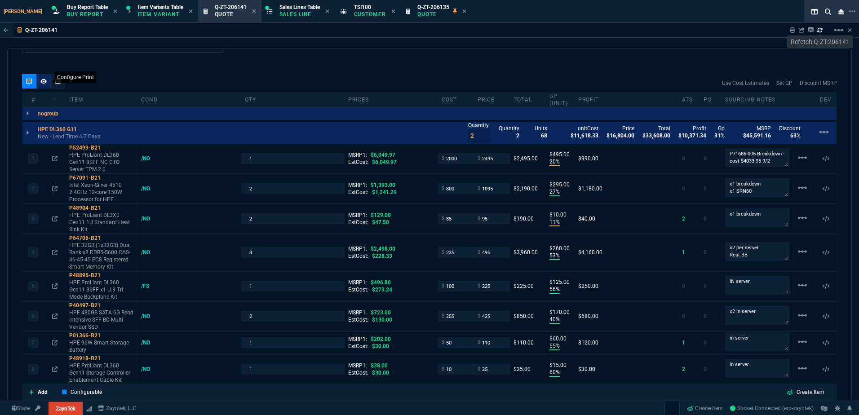
click at [42, 84] on fa-icon at bounding box center [43, 81] width 6 height 6
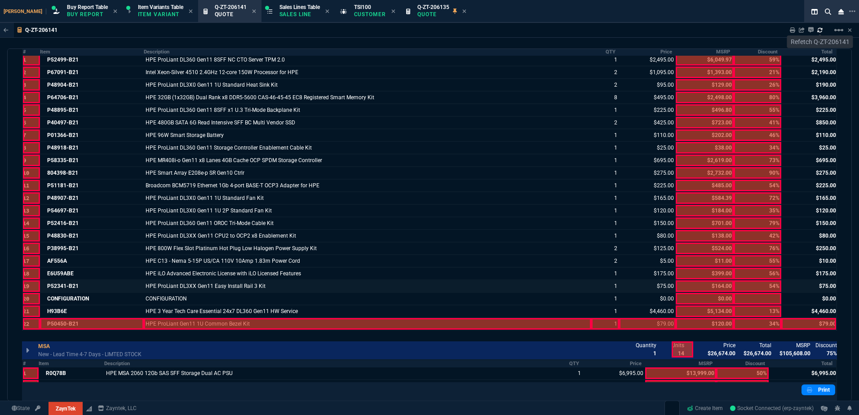
scroll to position [629, 0]
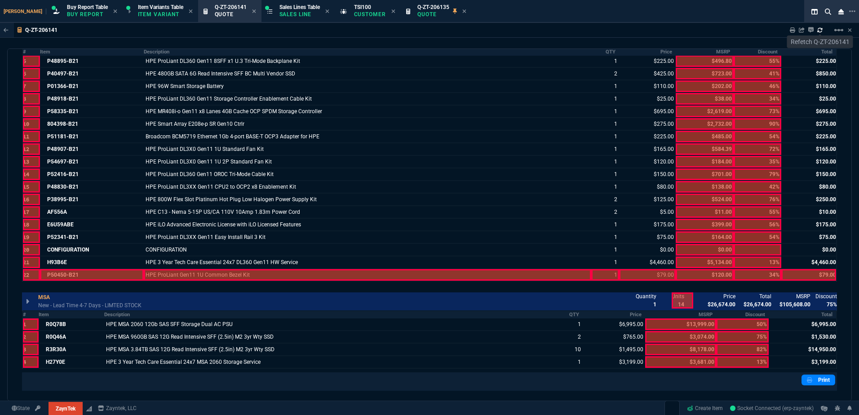
click at [213, 273] on div at bounding box center [368, 275] width 448 height 12
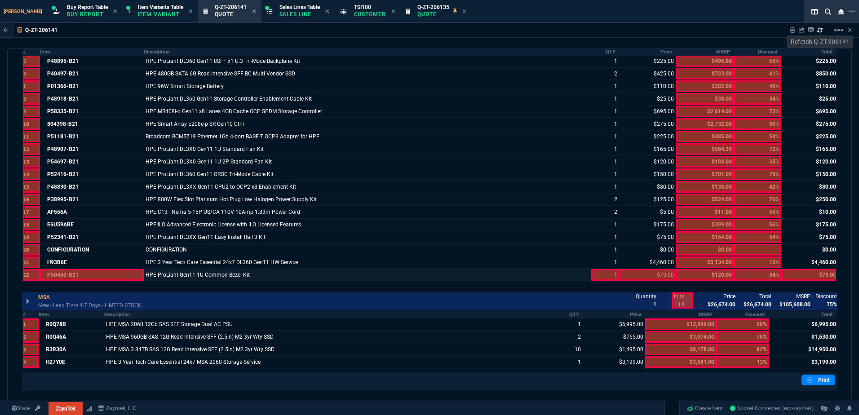
click at [110, 271] on div at bounding box center [92, 275] width 104 height 12
click at [596, 277] on div at bounding box center [604, 275] width 27 height 12
click at [644, 274] on div at bounding box center [647, 275] width 57 height 12
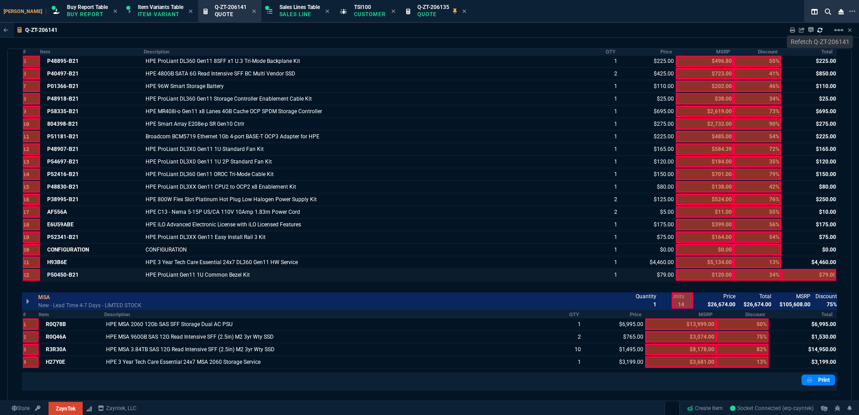
click at [805, 272] on div at bounding box center [808, 275] width 55 height 12
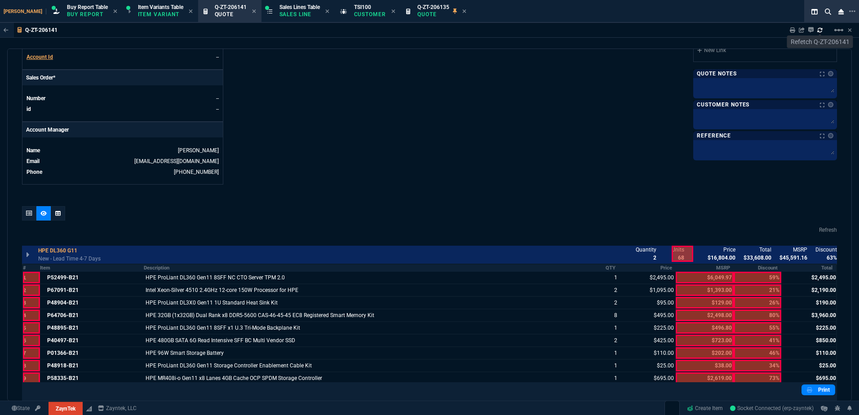
scroll to position [314, 0]
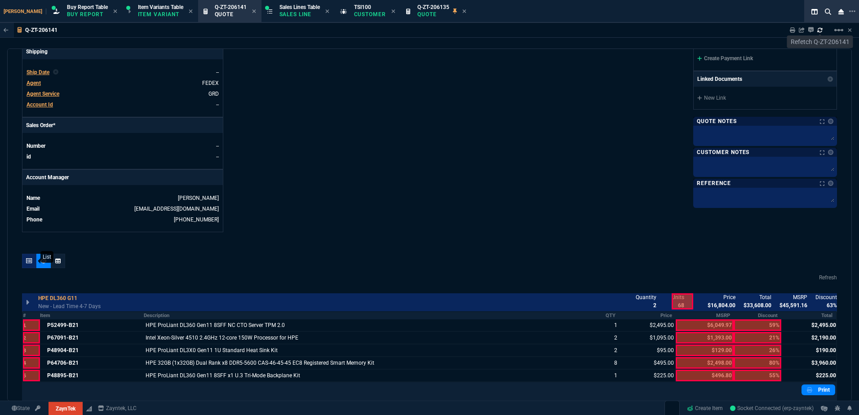
click at [34, 260] on div at bounding box center [29, 261] width 14 height 14
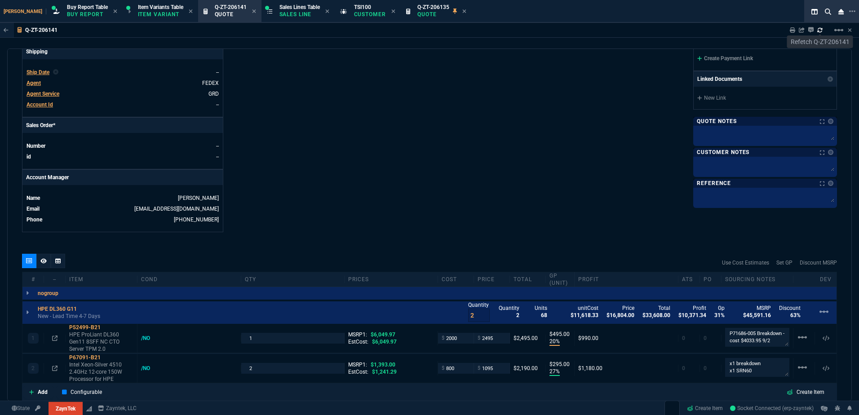
scroll to position [0, 0]
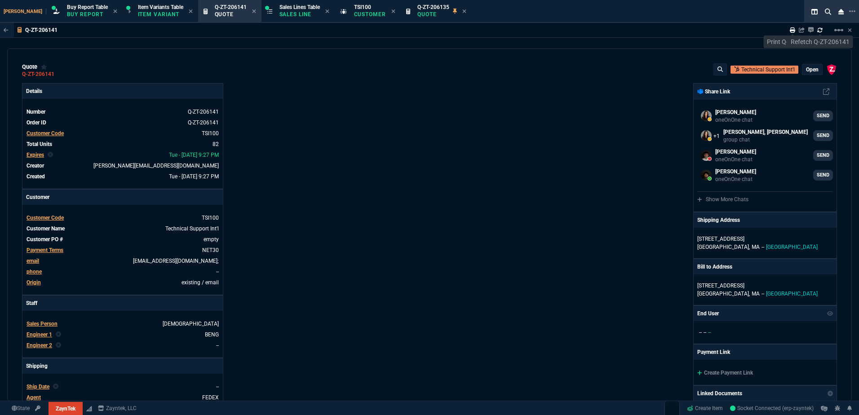
click at [792, 31] on icon at bounding box center [792, 29] width 5 height 5
drag, startPoint x: 447, startPoint y: 12, endPoint x: 385, endPoint y: 28, distance: 64.2
click at [463, 12] on icon at bounding box center [465, 11] width 4 height 4
click at [391, 9] on icon at bounding box center [393, 11] width 4 height 5
click at [282, 11] on p "Sales Line" at bounding box center [299, 14] width 40 height 7
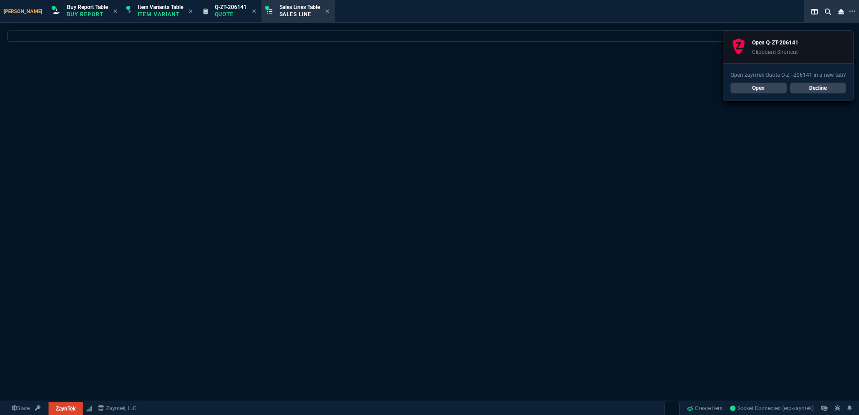
click at [252, 13] on icon at bounding box center [254, 11] width 4 height 5
